Goal: Transaction & Acquisition: Purchase product/service

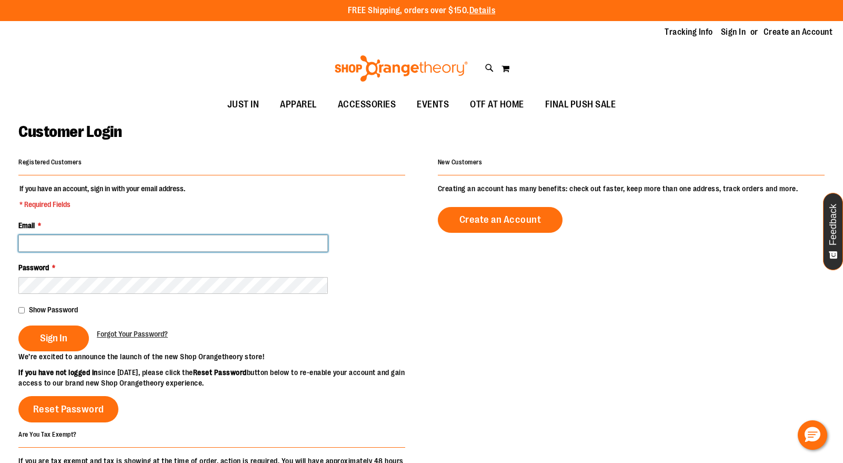
type input "**********"
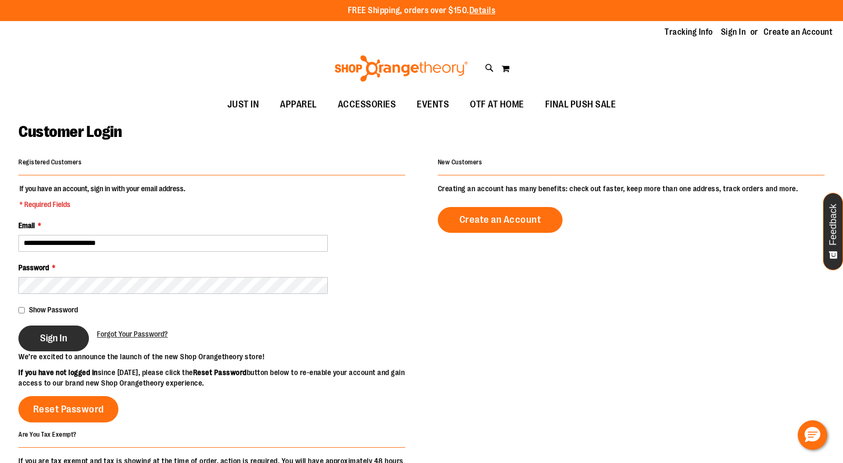
click at [51, 343] on button "Sign In" at bounding box center [53, 338] width 71 height 26
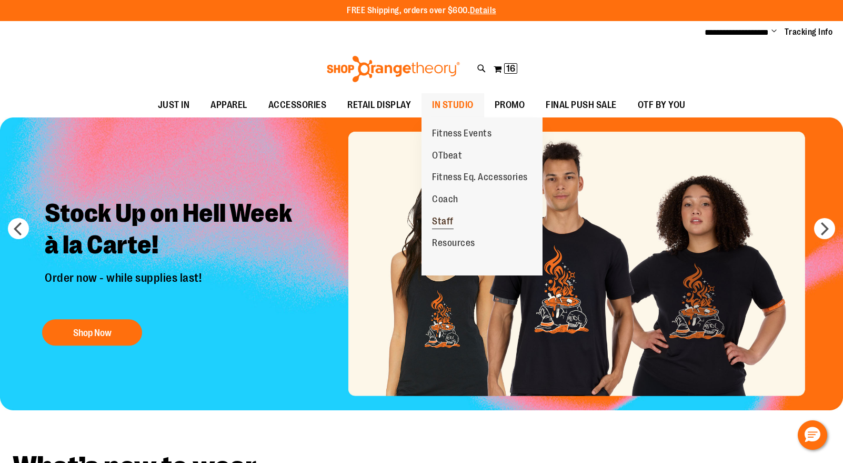
click at [454, 220] on link "Staff" at bounding box center [443, 222] width 43 height 22
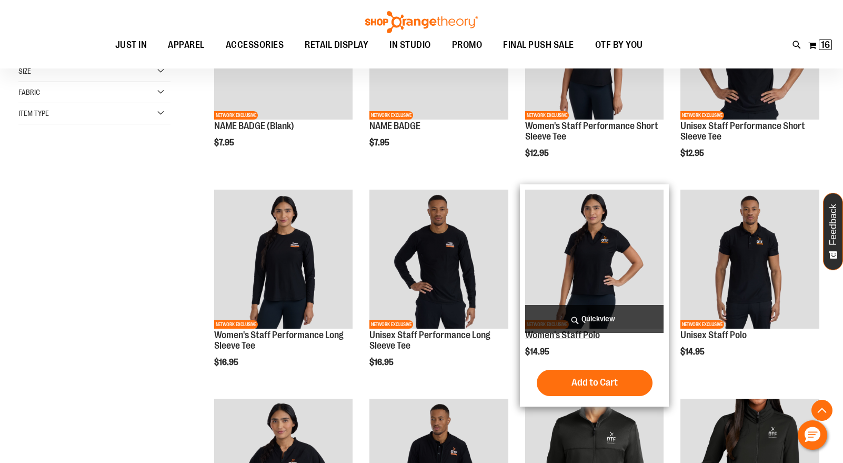
scroll to position [237, 0]
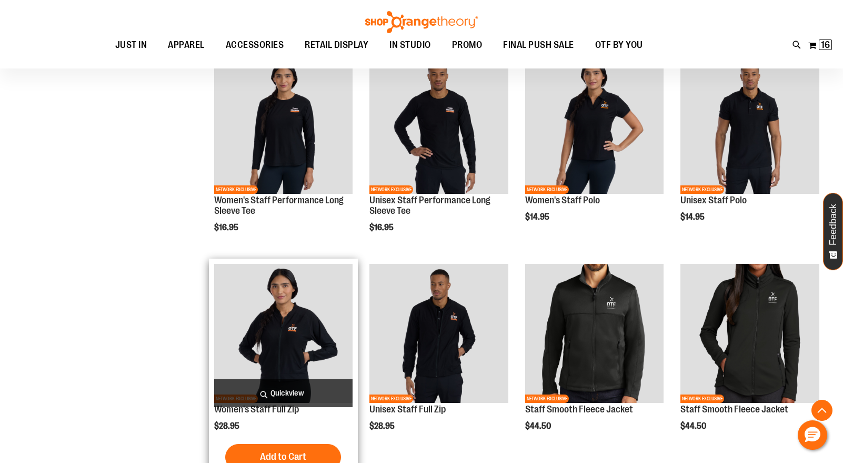
scroll to position [370, 0]
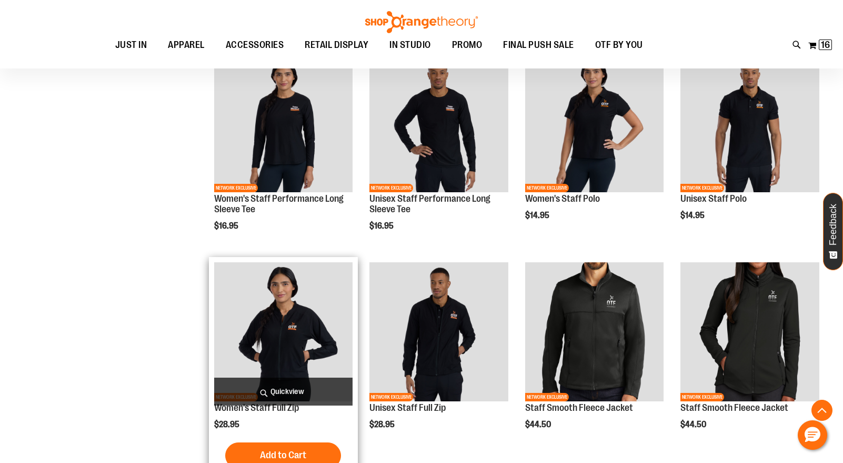
click at [294, 327] on img "product" at bounding box center [283, 331] width 139 height 139
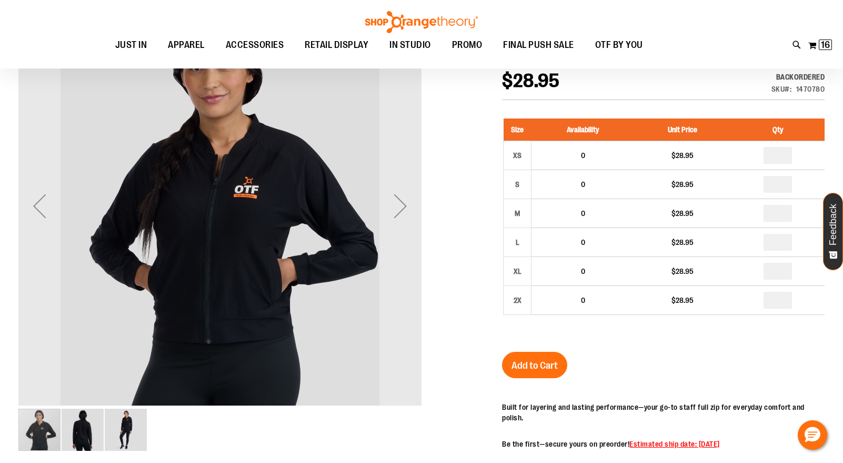
scroll to position [149, 0]
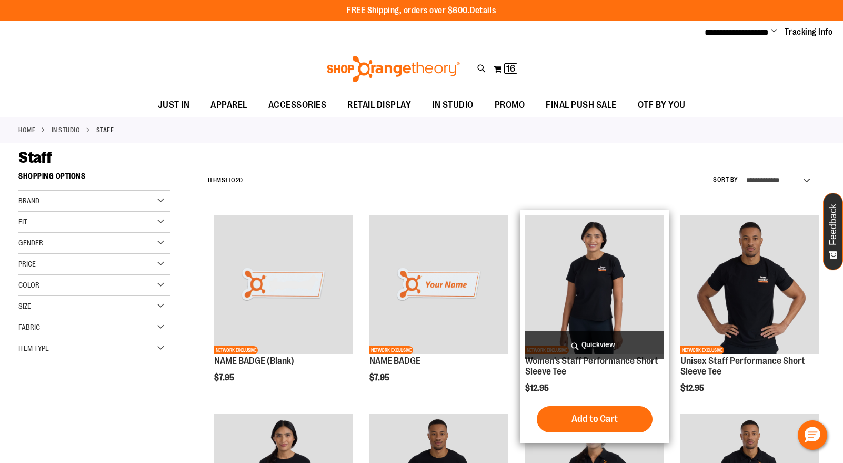
click at [611, 273] on img "product" at bounding box center [594, 284] width 139 height 139
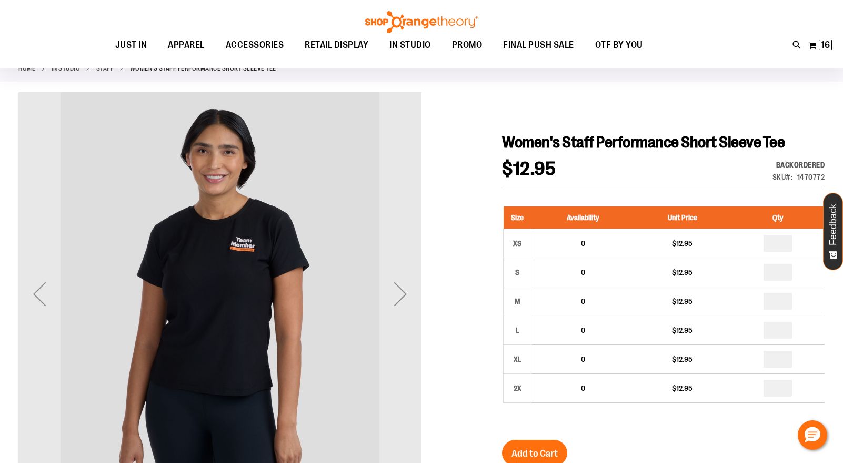
scroll to position [62, 0]
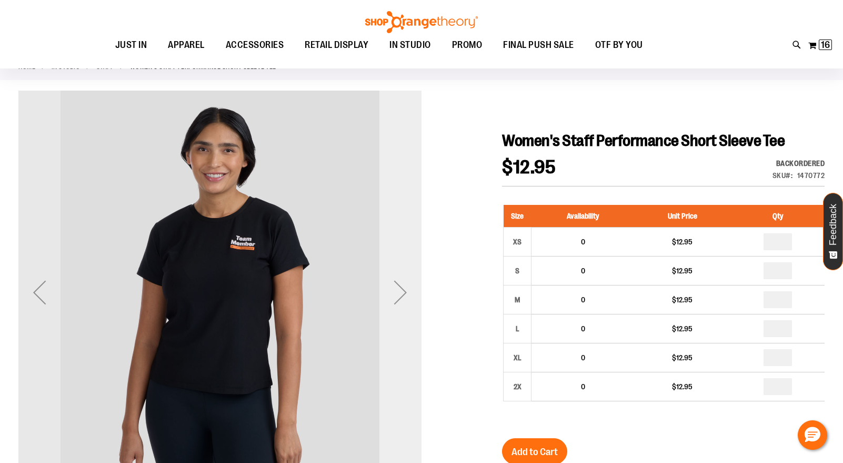
click at [389, 298] on div "Next" at bounding box center [401, 292] width 42 height 42
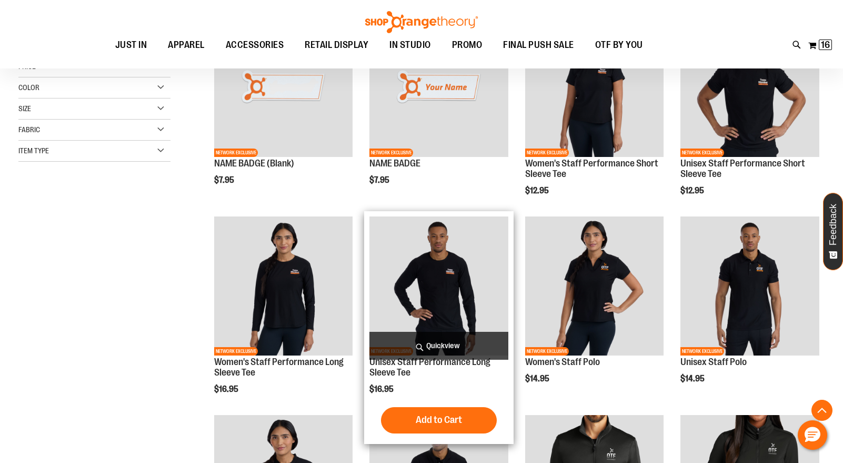
scroll to position [261, 0]
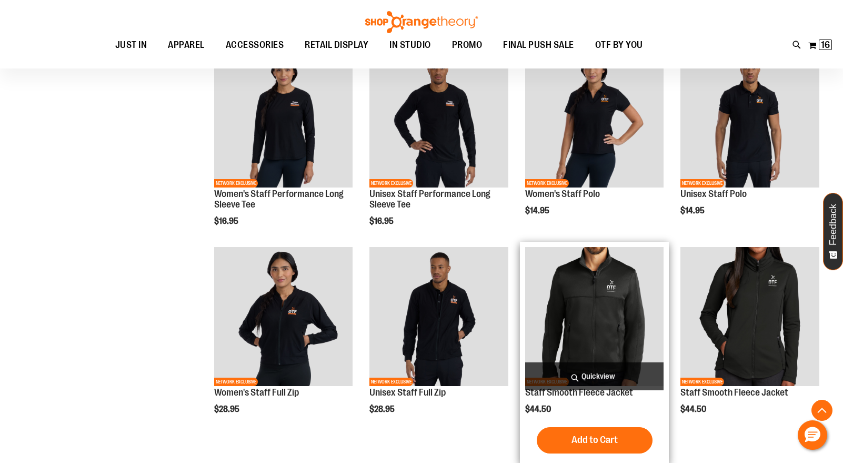
scroll to position [250, 0]
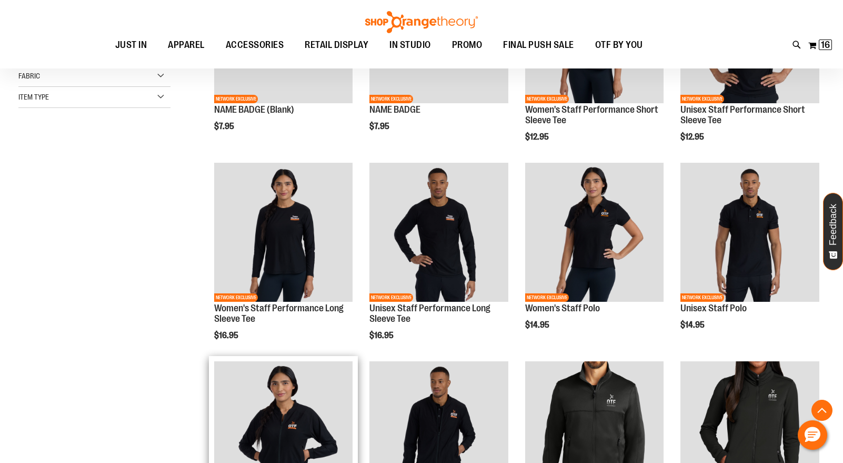
click at [275, 421] on img "product" at bounding box center [283, 430] width 139 height 139
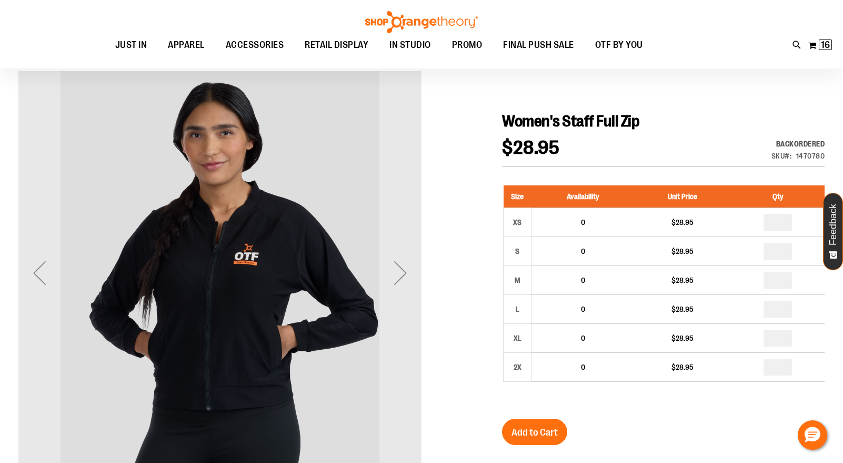
scroll to position [82, 0]
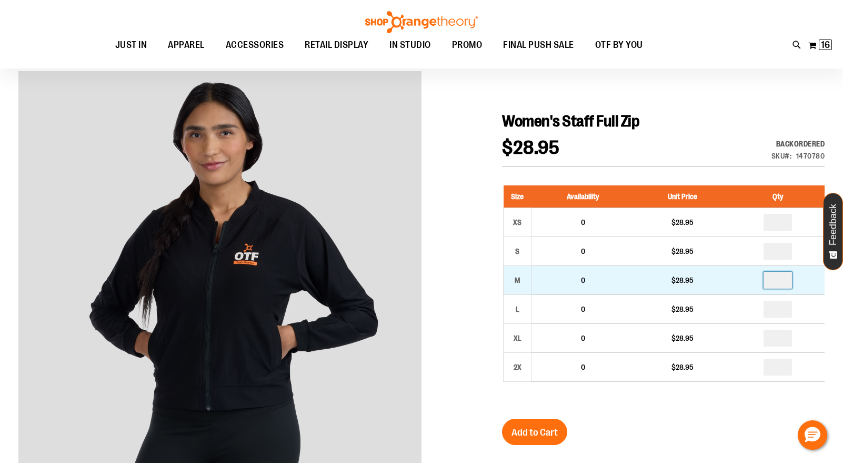
click at [787, 282] on input "number" at bounding box center [778, 280] width 28 height 17
type input "*"
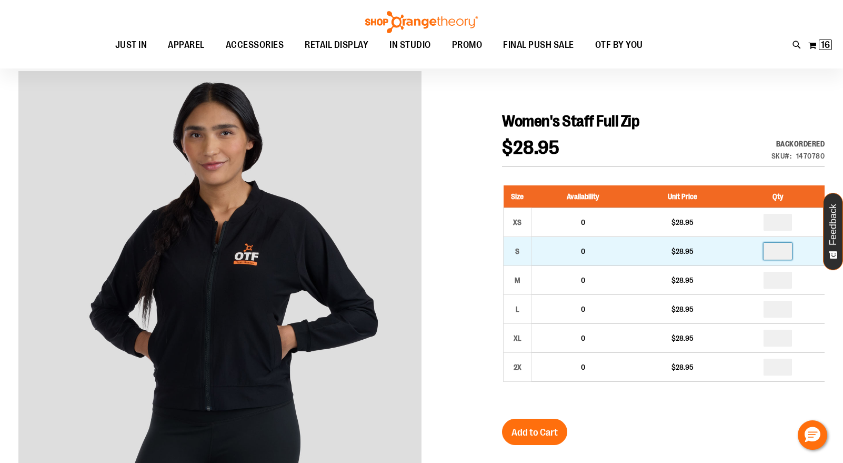
click at [784, 248] on input "number" at bounding box center [778, 251] width 28 height 17
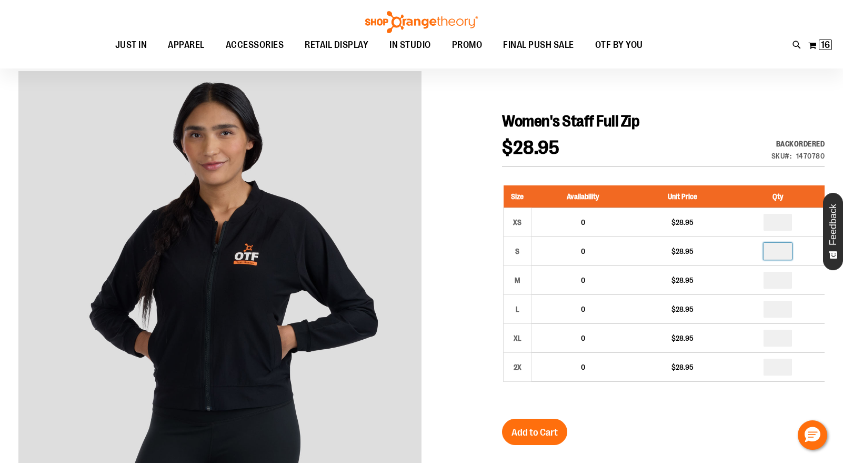
type input "*"
click at [534, 437] on span "Add to Cart" at bounding box center [535, 432] width 46 height 12
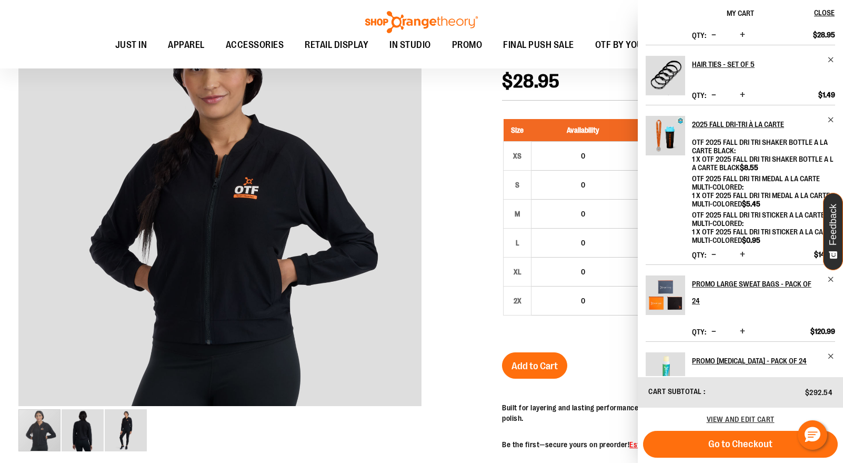
scroll to position [145, 0]
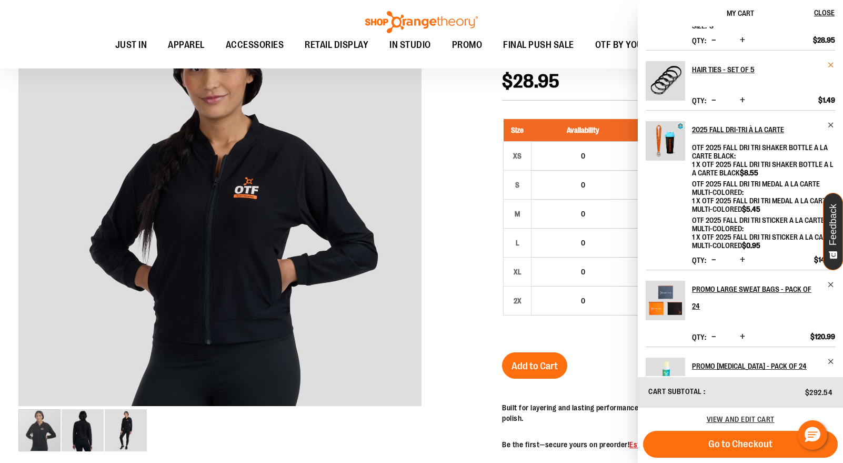
click at [832, 63] on span "Remove item" at bounding box center [831, 65] width 8 height 8
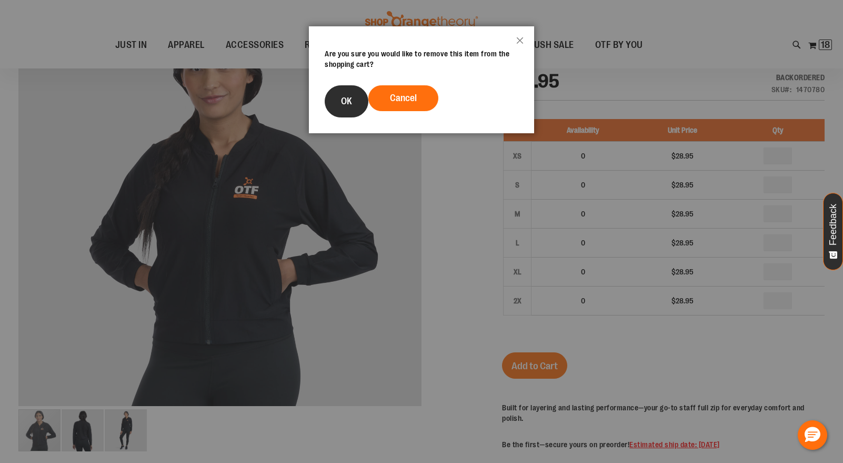
click at [349, 106] on span "OK" at bounding box center [346, 101] width 11 height 11
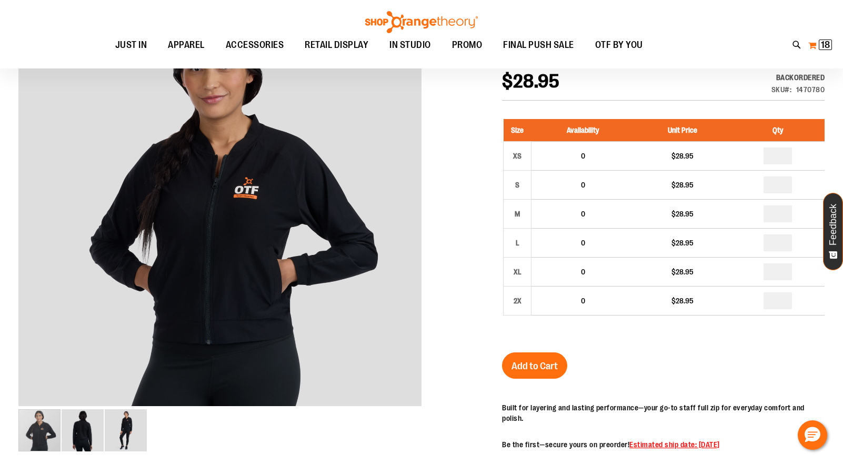
click at [820, 47] on span "18 18 items" at bounding box center [825, 44] width 13 height 11
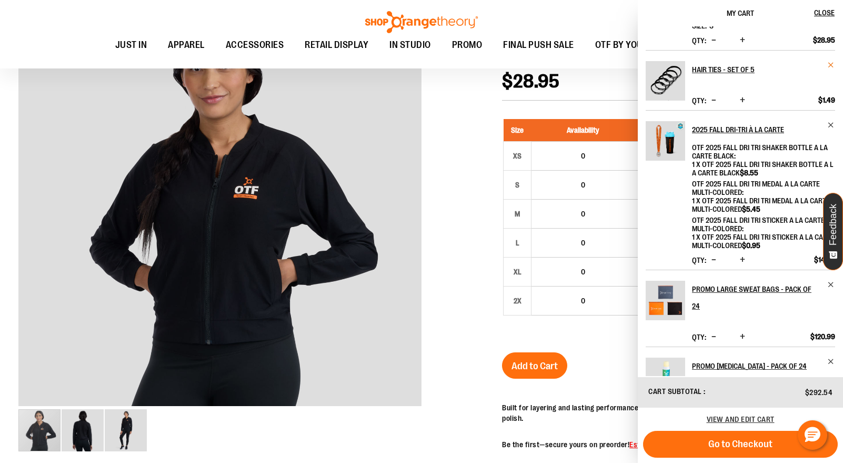
click at [829, 65] on span "Remove item" at bounding box center [831, 65] width 8 height 8
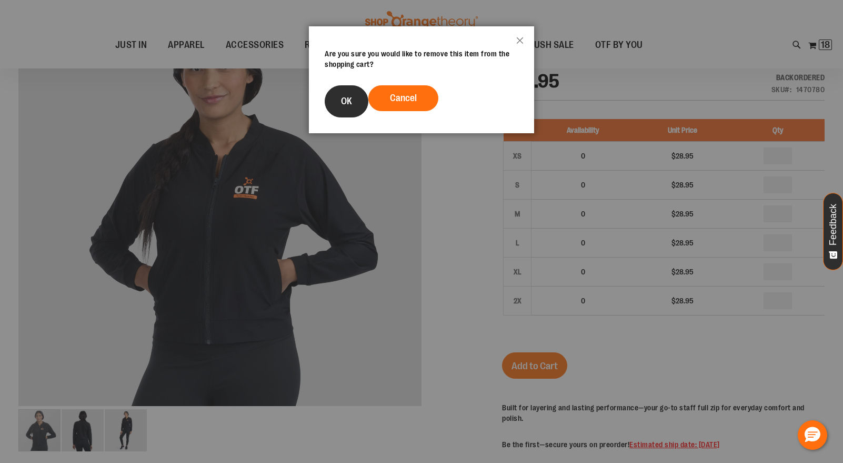
click at [352, 104] on button "OK" at bounding box center [347, 101] width 44 height 32
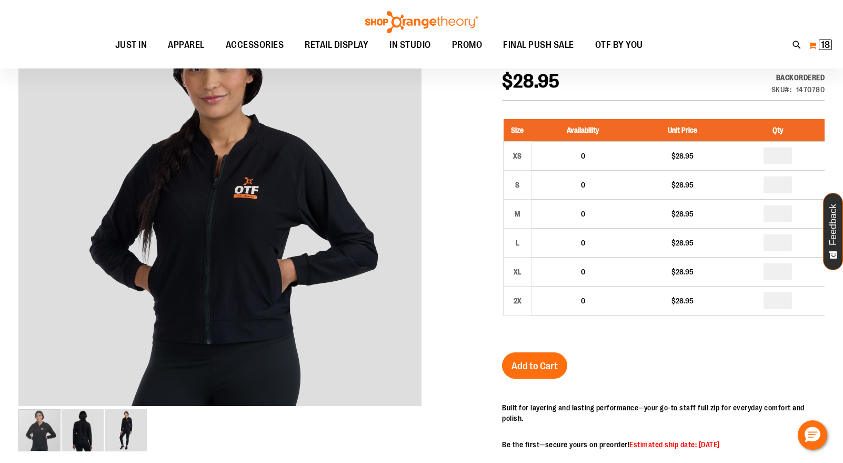
click at [824, 45] on span "18" at bounding box center [825, 44] width 9 height 11
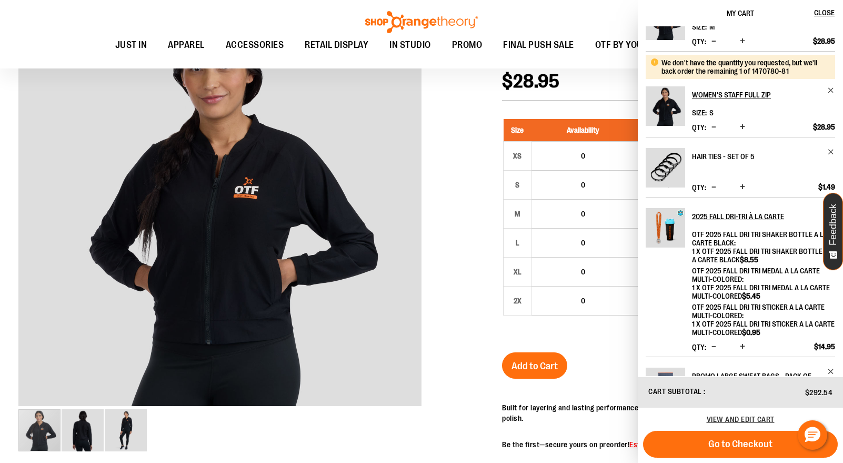
scroll to position [57, 0]
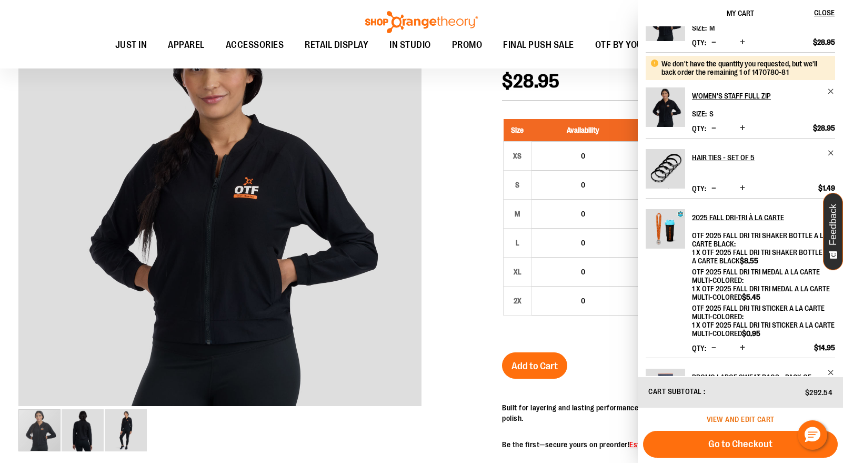
click at [719, 416] on span "View and edit cart" at bounding box center [741, 419] width 68 height 8
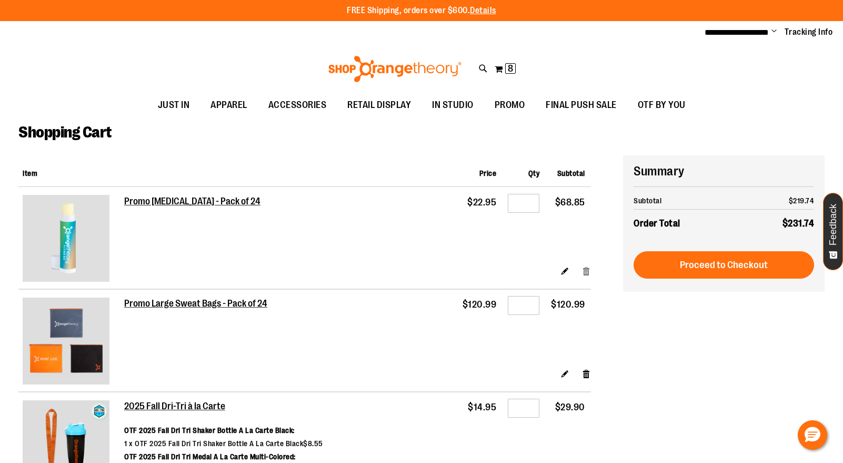
click at [585, 265] on link "Remove item" at bounding box center [586, 270] width 9 height 11
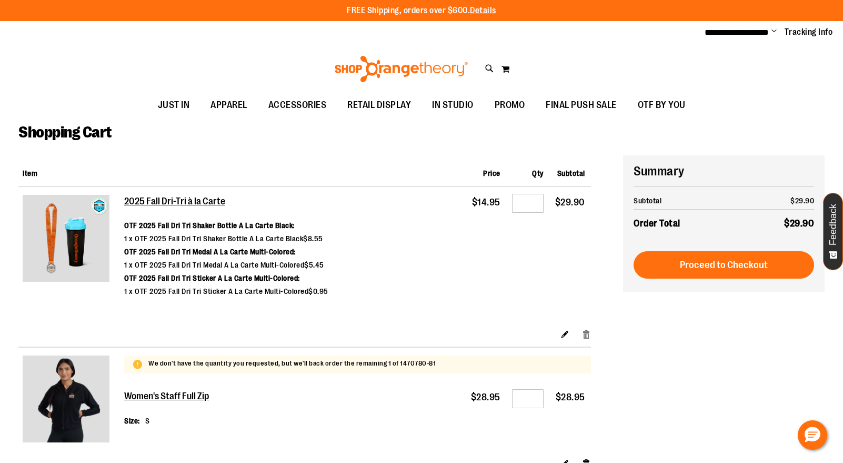
click at [587, 332] on link "Remove item" at bounding box center [586, 333] width 9 height 11
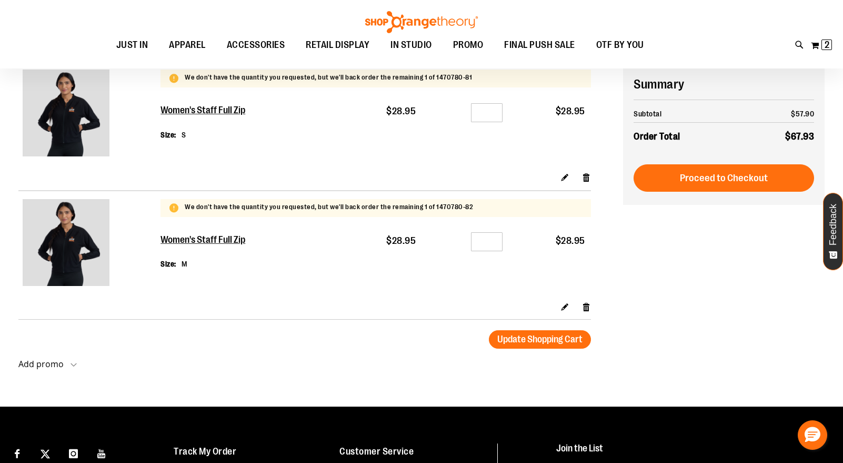
scroll to position [8, 0]
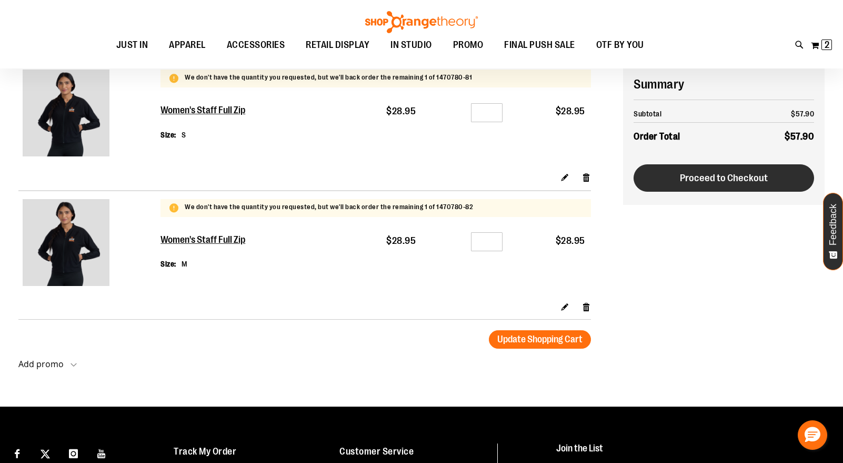
click at [747, 184] on button "Proceed to Checkout" at bounding box center [724, 177] width 181 height 27
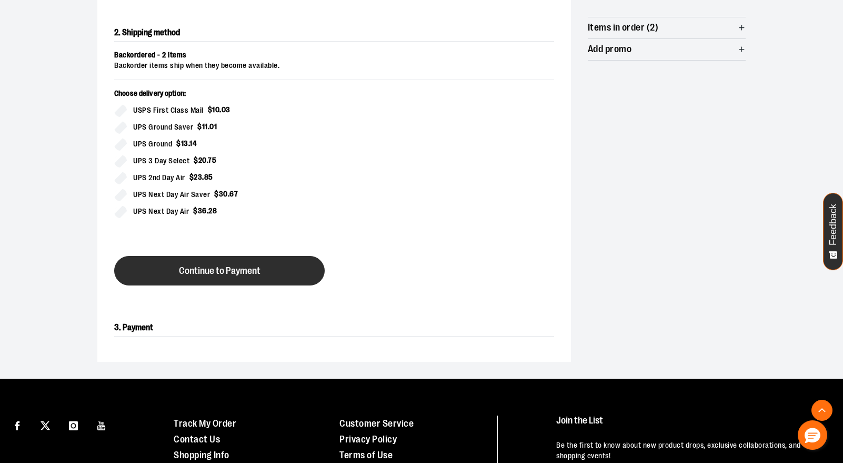
scroll to position [205, 0]
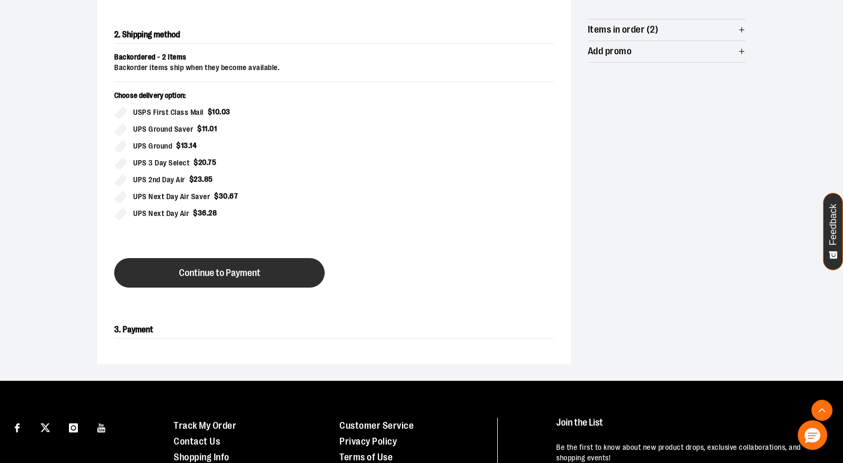
click at [215, 268] on span "Continue to Payment" at bounding box center [220, 273] width 82 height 10
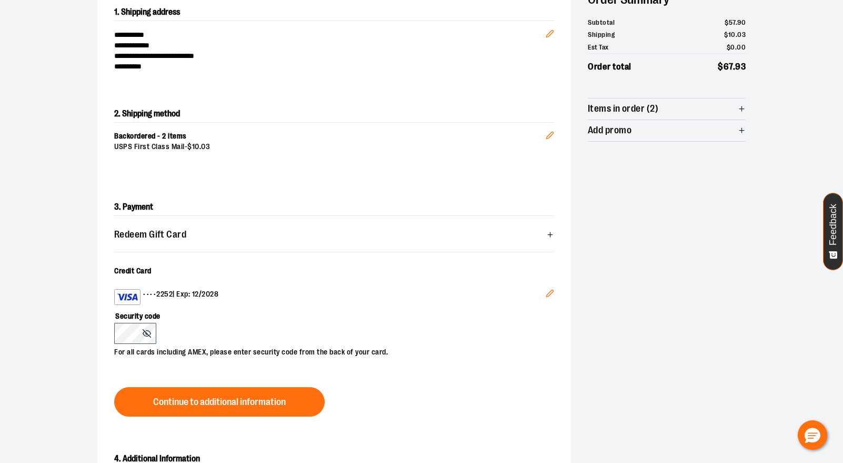
scroll to position [135, 0]
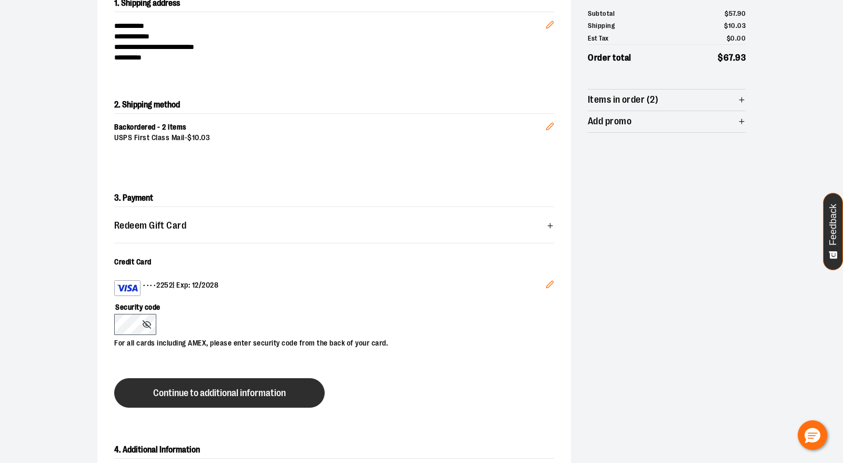
click at [206, 391] on span "Continue to additional information" at bounding box center [219, 393] width 133 height 10
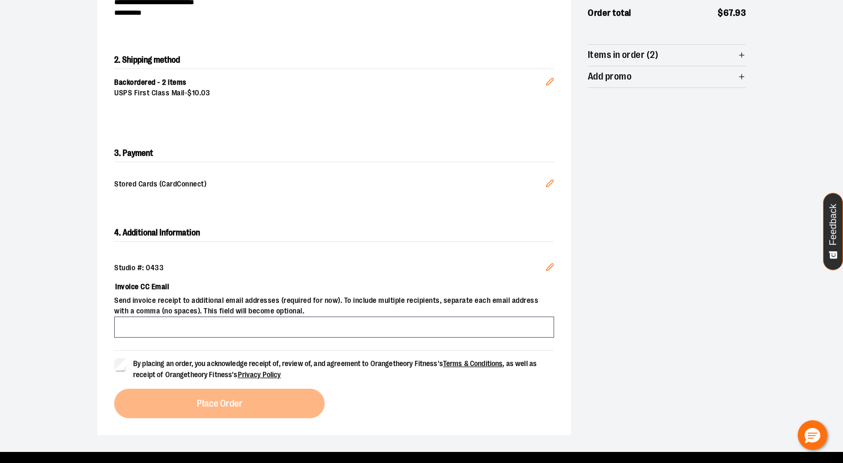
scroll to position [183, 0]
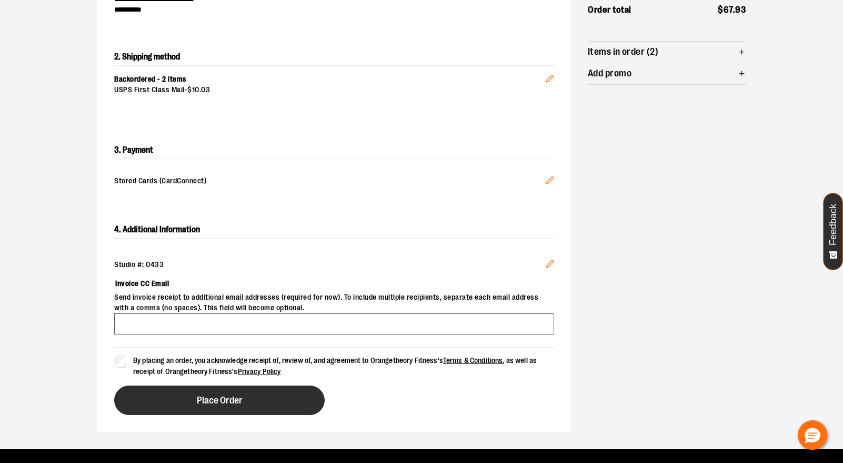
click at [250, 393] on button "Place Order" at bounding box center [219, 399] width 211 height 29
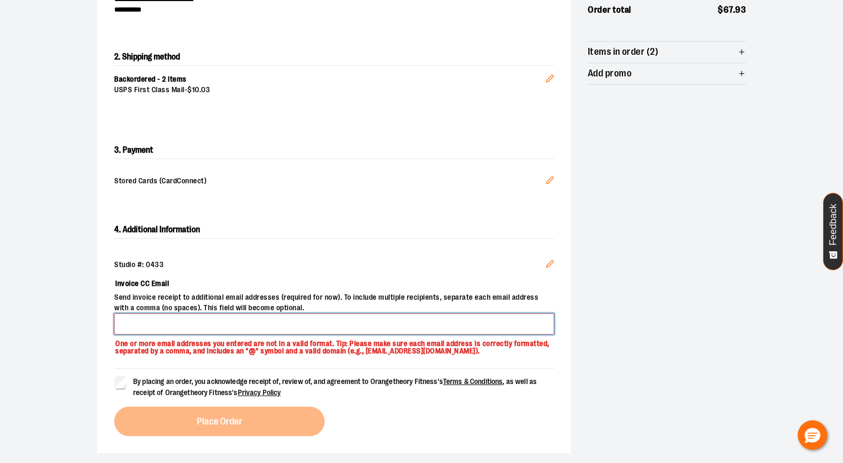
click at [232, 332] on input "Invoice CC Email" at bounding box center [334, 323] width 440 height 21
type input "**********"
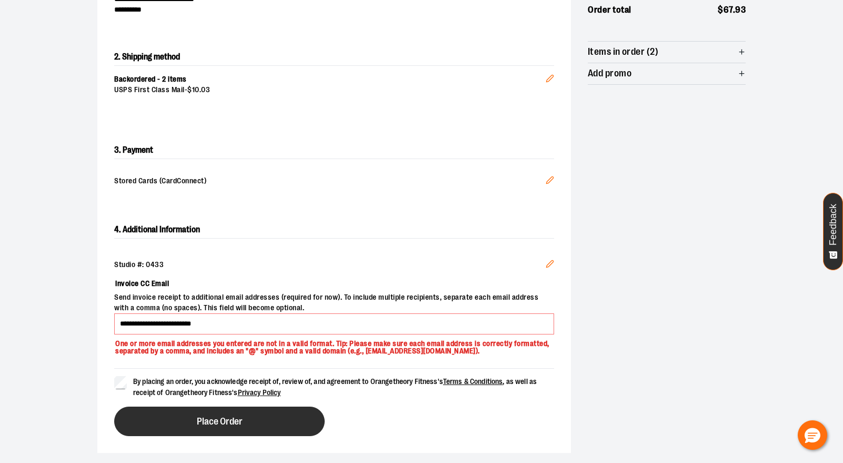
click at [224, 410] on button "Place Order" at bounding box center [219, 420] width 211 height 29
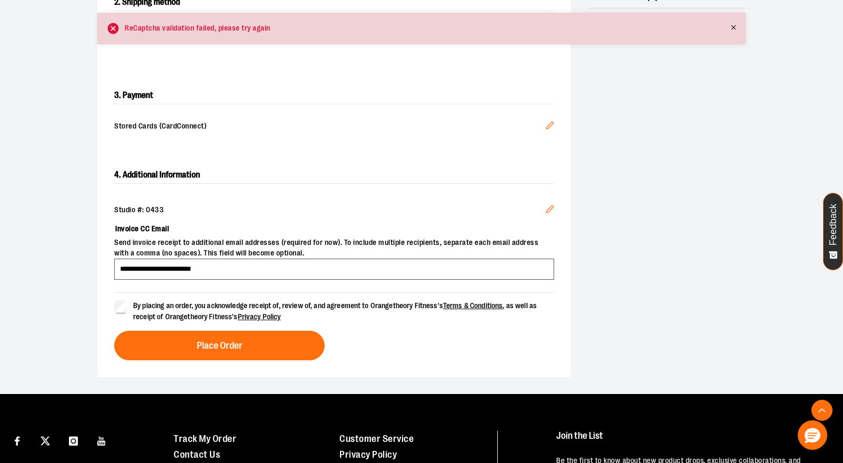
scroll to position [238, 0]
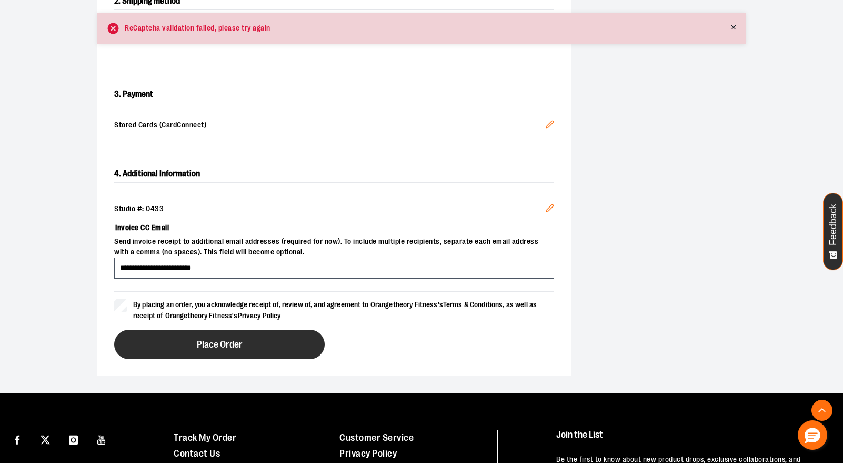
click at [212, 340] on span "Place Order" at bounding box center [220, 345] width 46 height 10
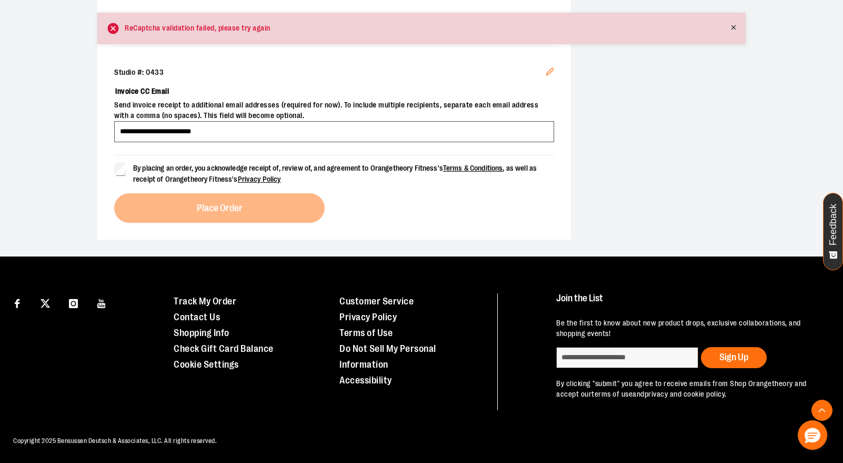
scroll to position [374, 0]
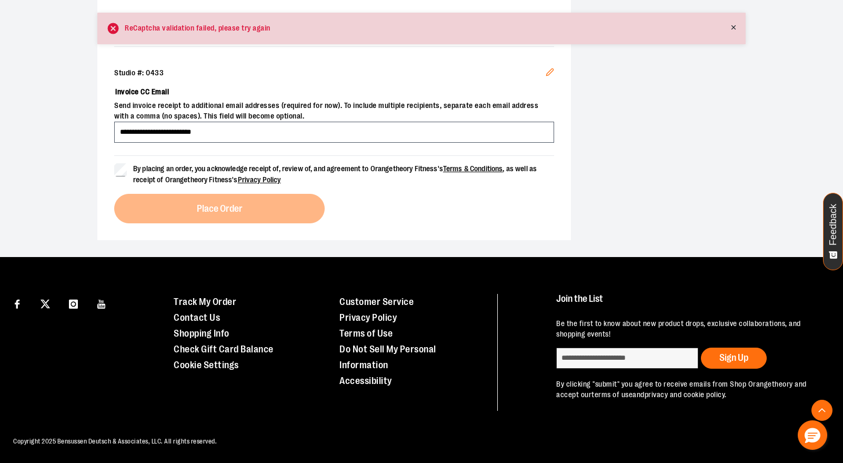
click at [119, 175] on label "By placing an order, you acknowledge receipt of, review of, and agreement to Or…" at bounding box center [334, 174] width 440 height 22
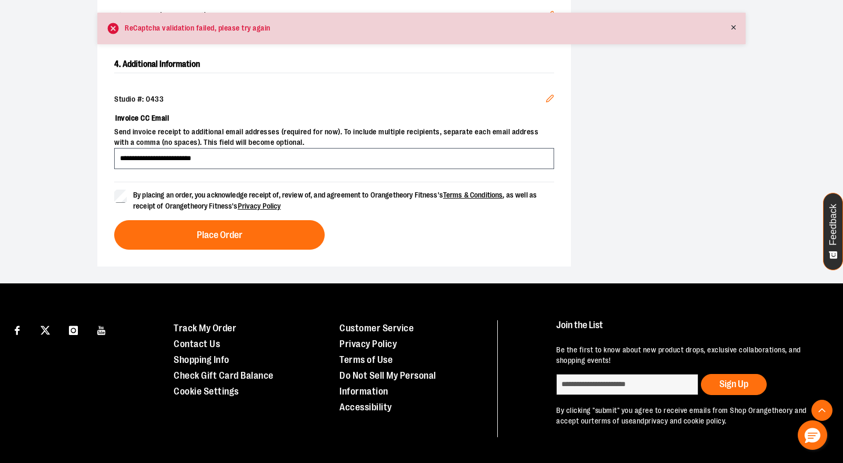
scroll to position [353, 0]
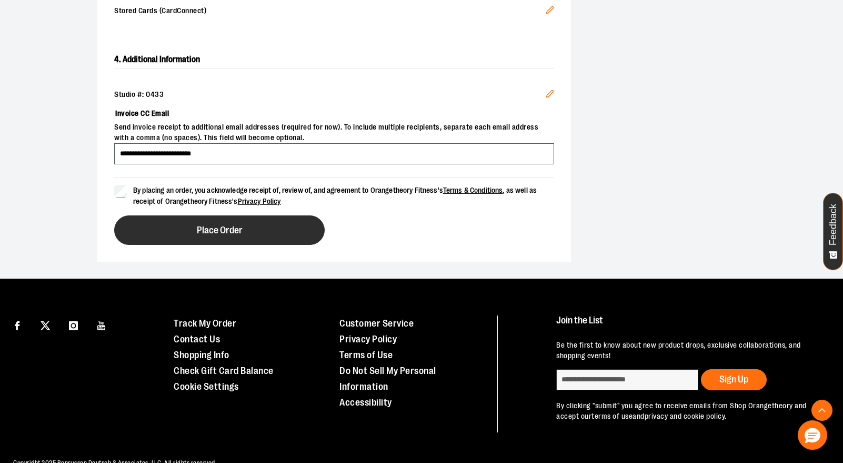
click at [216, 229] on span "Place Order" at bounding box center [220, 230] width 46 height 10
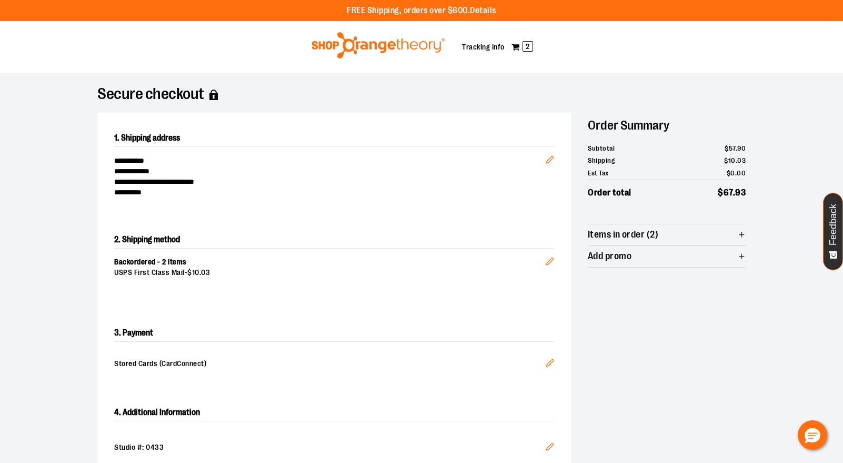
scroll to position [0, 0]
click at [609, 37] on div "Toggle Nav My Cart 2 Tracking Info" at bounding box center [421, 47] width 843 height 52
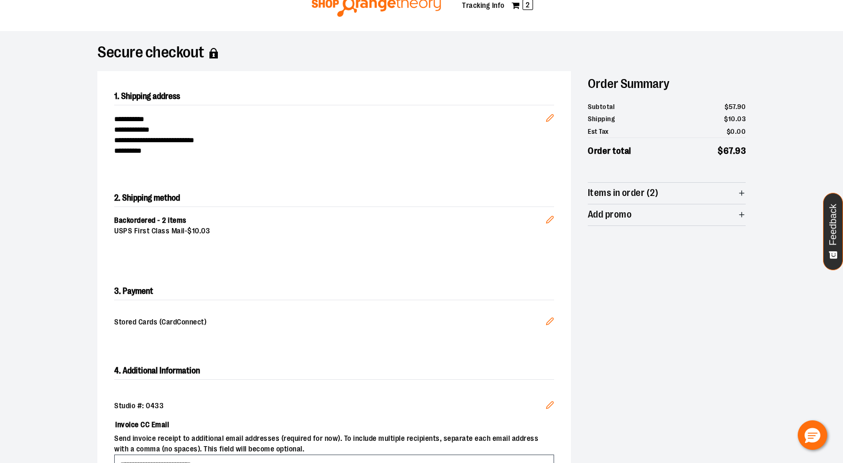
scroll to position [42, 0]
click at [548, 324] on button "Edit" at bounding box center [549, 322] width 25 height 28
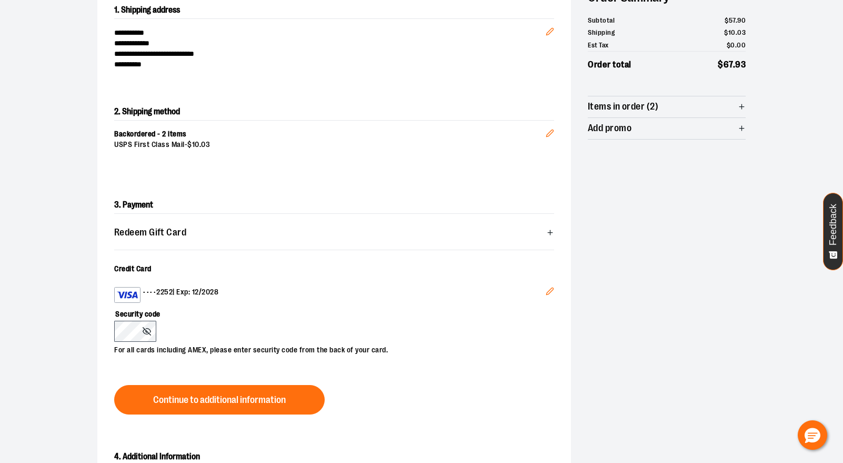
scroll to position [124, 0]
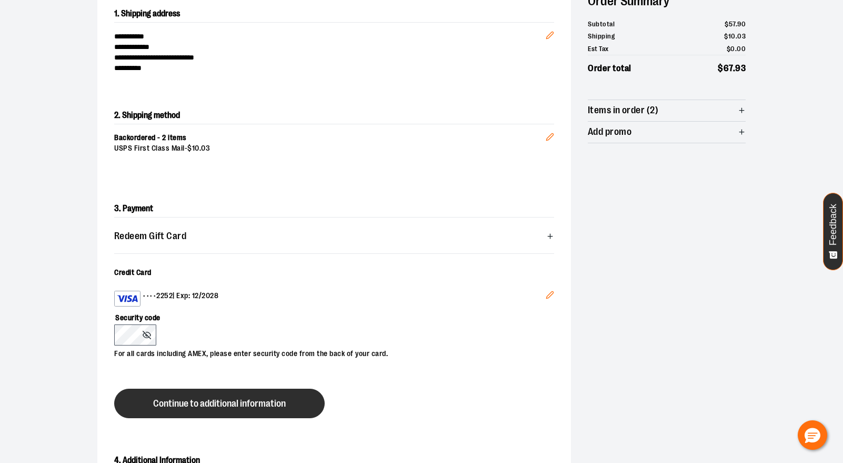
click at [170, 401] on span "Continue to additional information" at bounding box center [219, 403] width 133 height 10
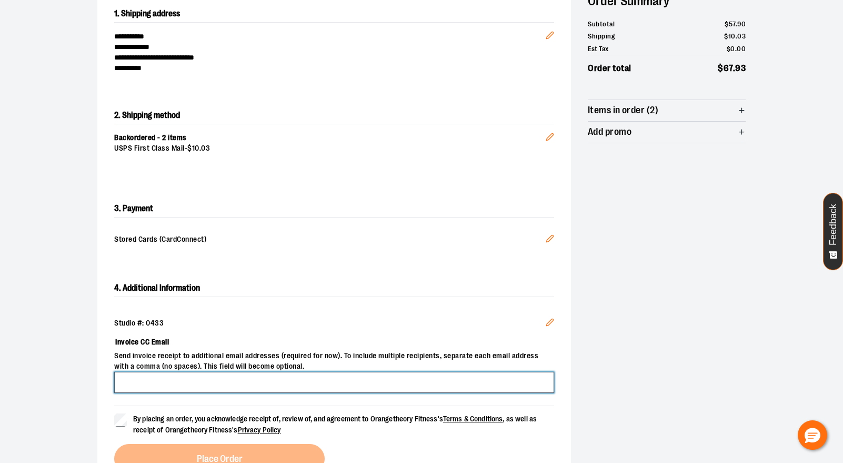
click at [167, 381] on input "Invoice CC Email" at bounding box center [334, 382] width 440 height 21
type input "**********"
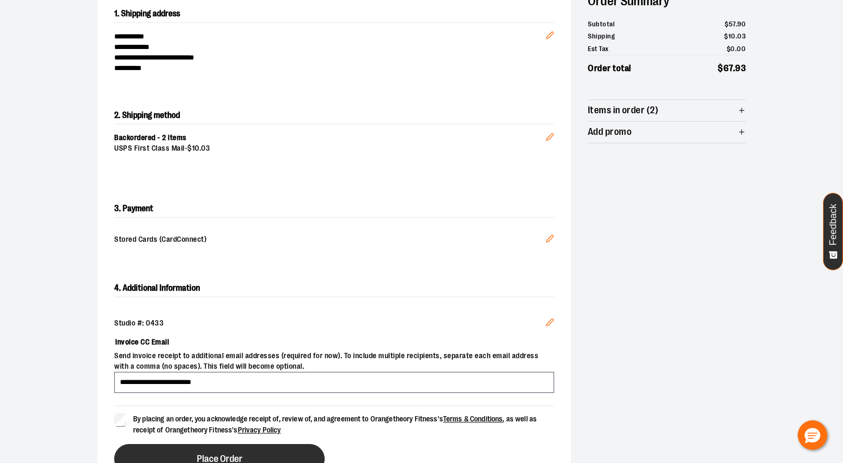
click at [153, 449] on button "Place Order" at bounding box center [219, 458] width 211 height 29
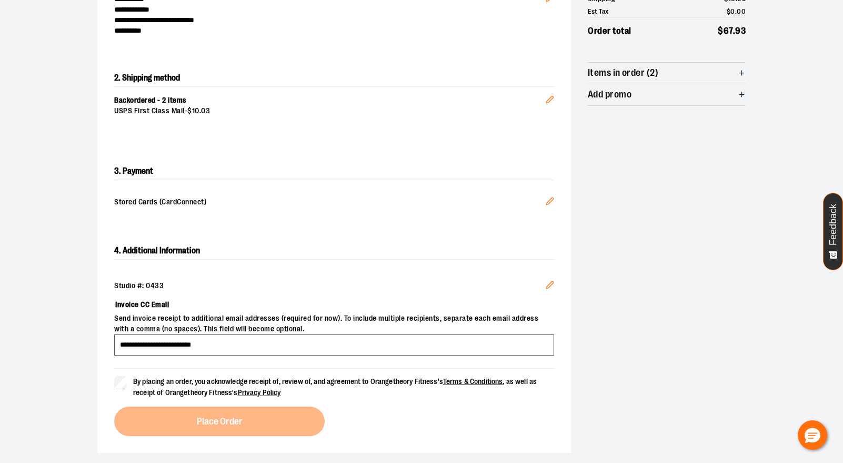
scroll to position [164, 0]
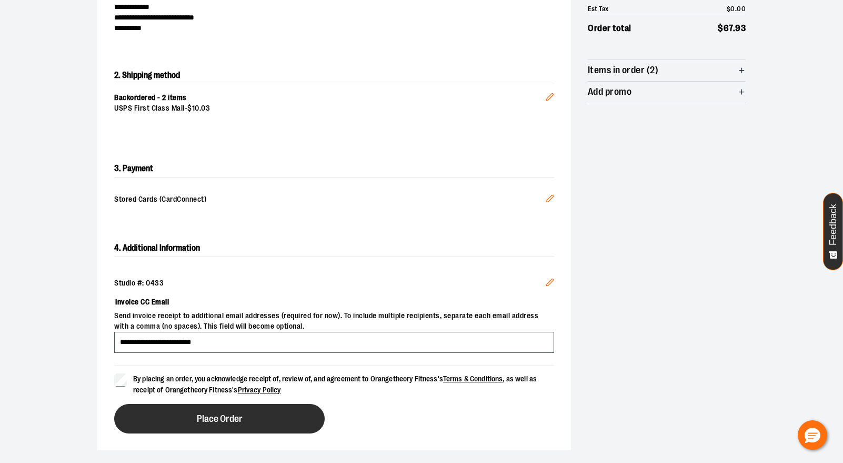
click at [192, 409] on button "Place Order" at bounding box center [219, 418] width 211 height 29
